Goal: Task Accomplishment & Management: Manage account settings

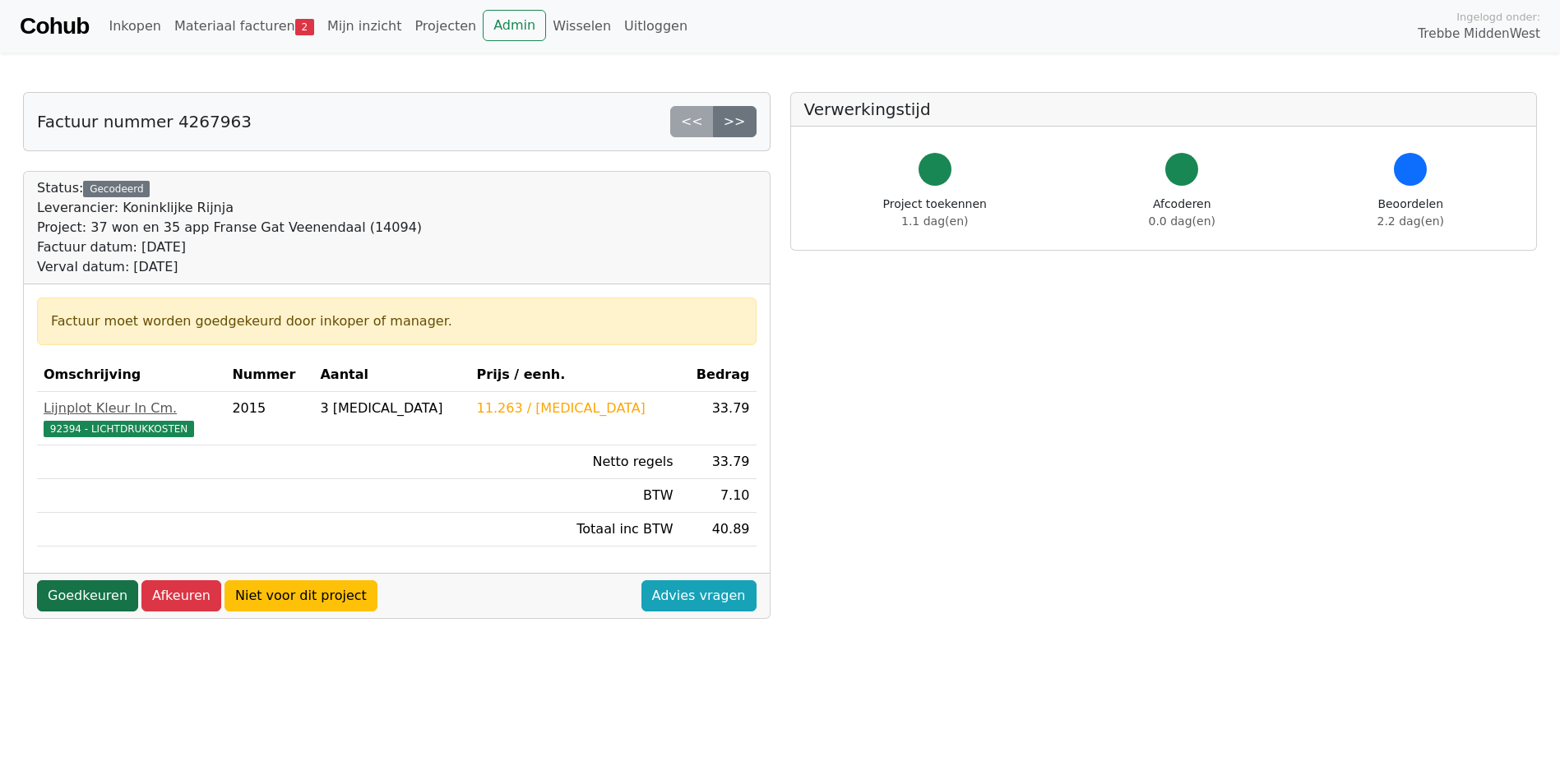
click at [97, 586] on link "Goedkeuren" at bounding box center [87, 595] width 101 height 31
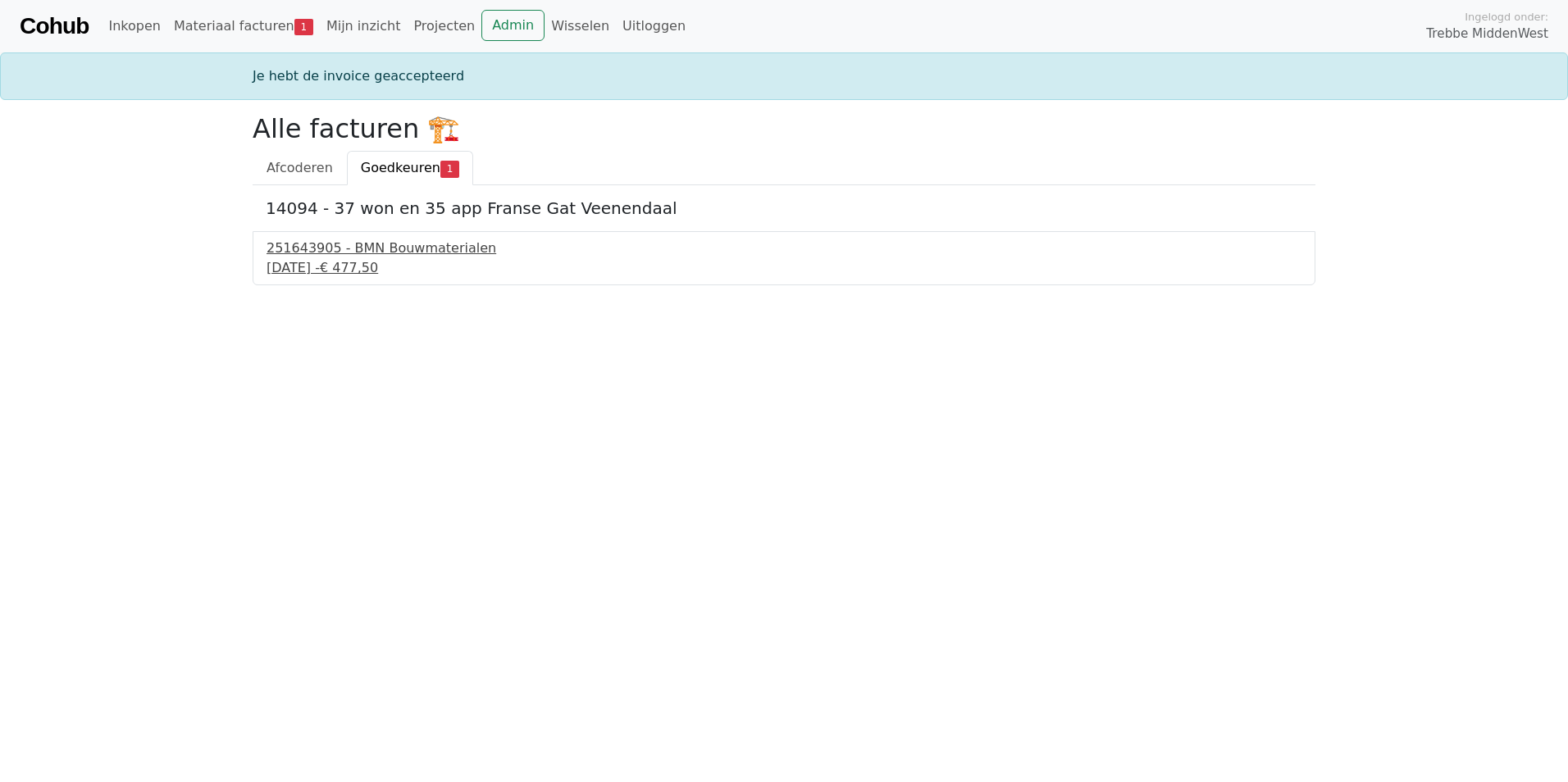
click at [369, 253] on div "251643905 - BMN Bouwmaterialen" at bounding box center [784, 248] width 1035 height 20
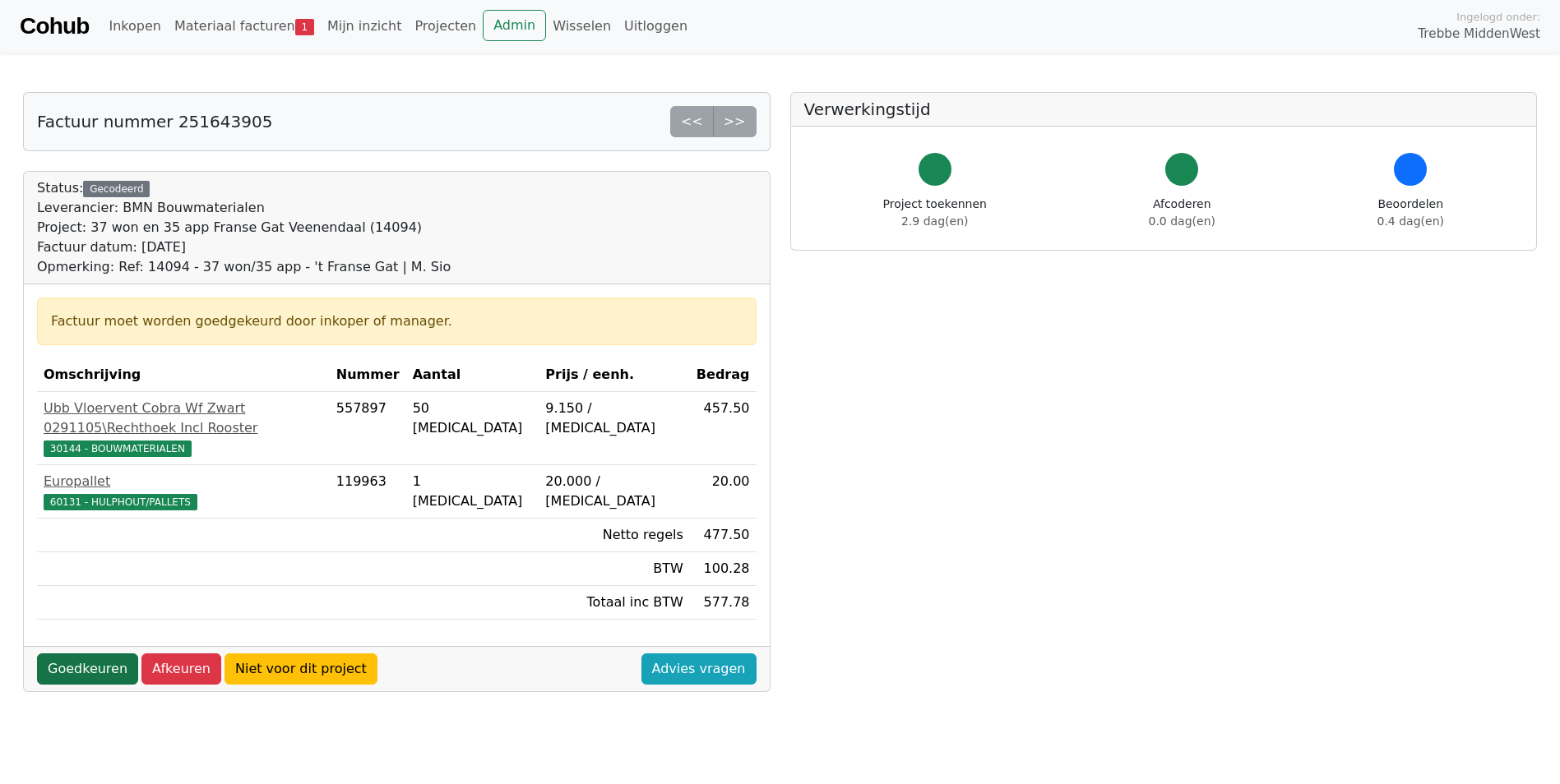
click at [88, 654] on link "Goedkeuren" at bounding box center [87, 669] width 101 height 31
